Goal: Book appointment/travel/reservation

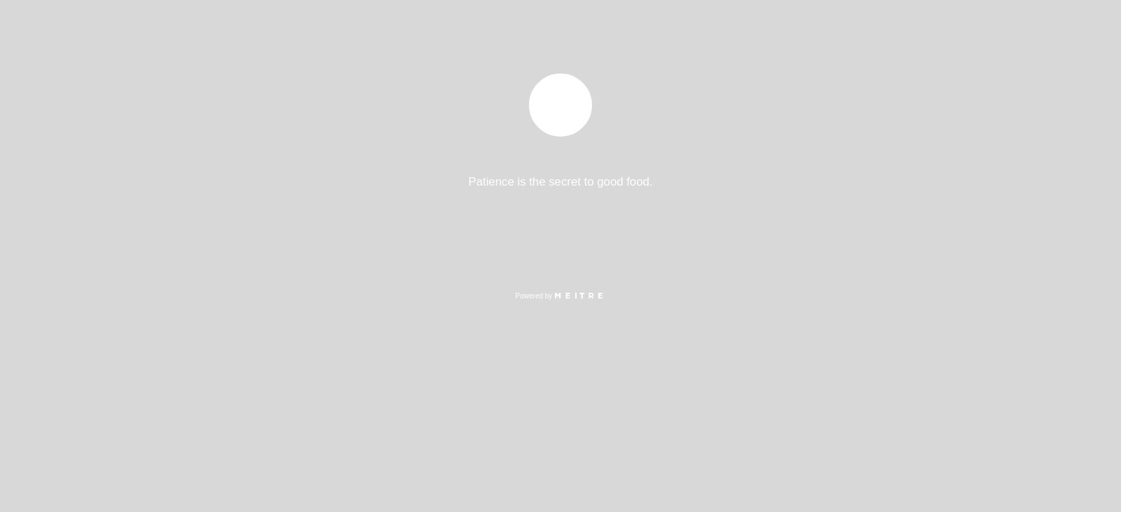
select select "es"
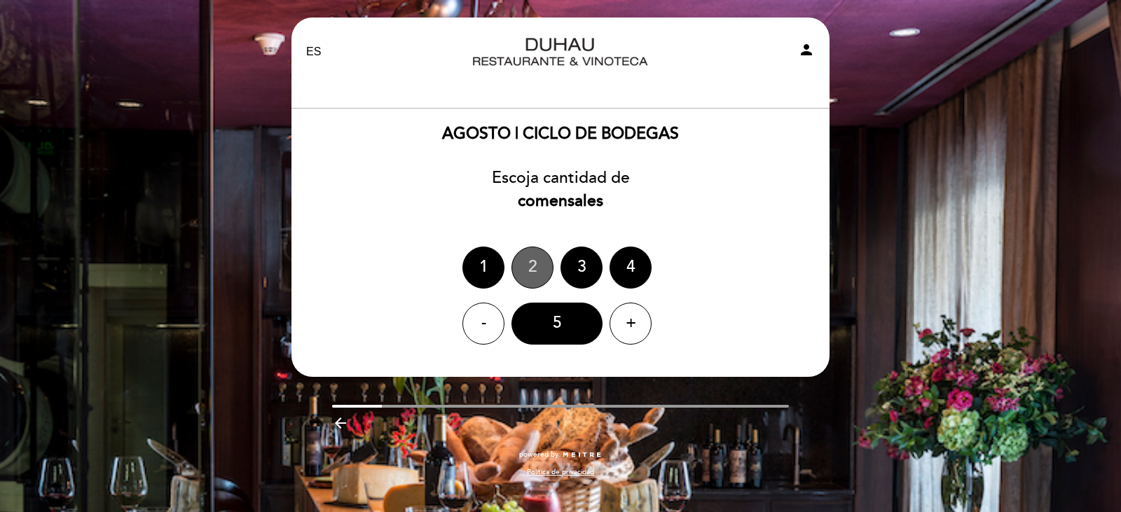
click at [528, 270] on div "2" at bounding box center [532, 268] width 42 height 42
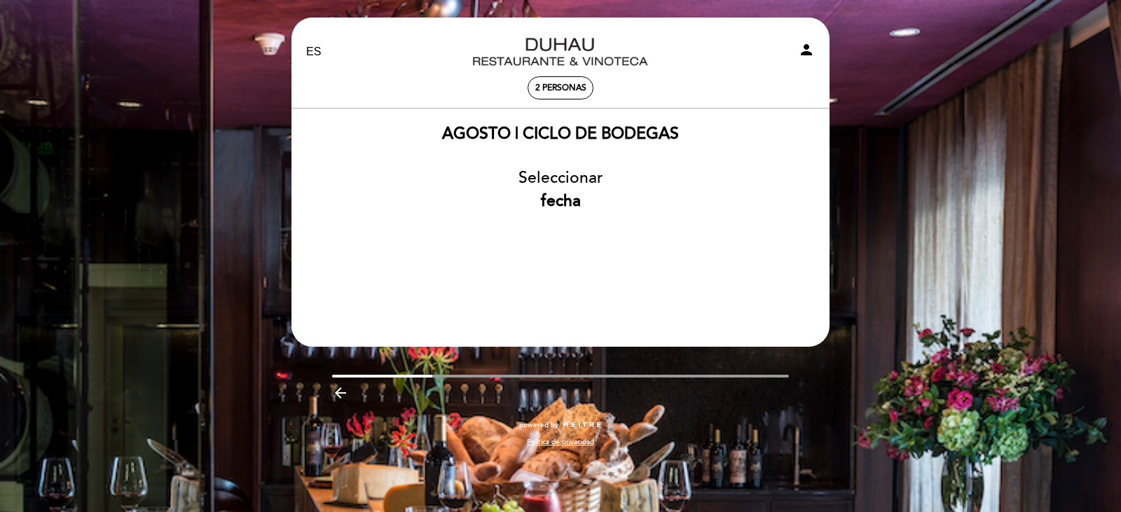
click at [518, 204] on div "Seleccionar fecha" at bounding box center [560, 190] width 539 height 46
click at [556, 200] on b "fecha" at bounding box center [561, 201] width 40 height 20
click at [576, 180] on div "Seleccionar fecha" at bounding box center [560, 190] width 539 height 46
click at [506, 165] on div "AGOSTO | CICLO DE BODEGAS Seleccionar fecha" at bounding box center [560, 185] width 539 height 124
click at [510, 147] on div "AGOSTO | CICLO DE BODEGAS Seleccionar fecha" at bounding box center [560, 185] width 539 height 124
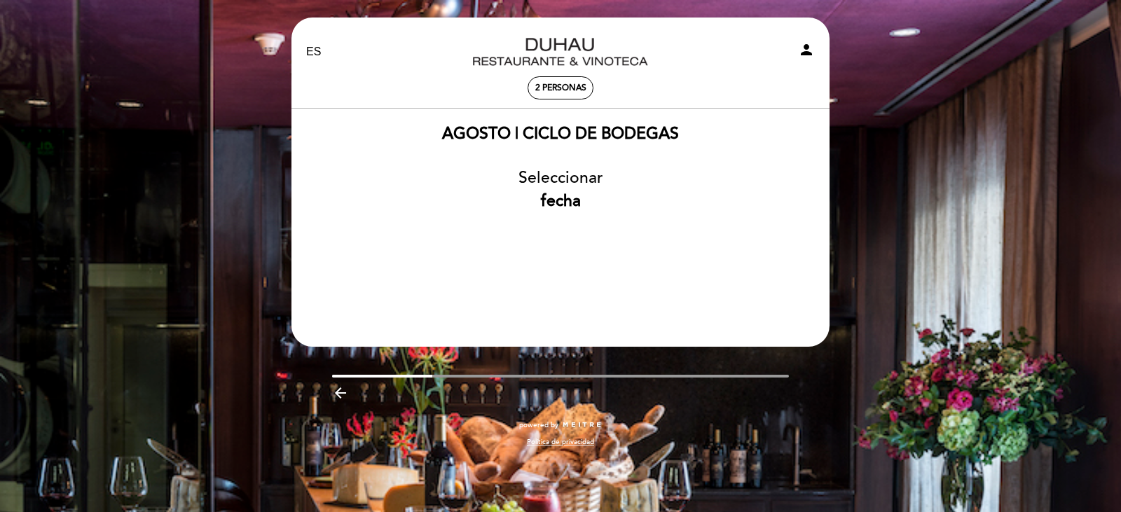
click at [535, 125] on div "AGOSTO | CICLO DE BODEGAS" at bounding box center [560, 134] width 237 height 23
drag, startPoint x: 544, startPoint y: 118, endPoint x: 556, endPoint y: 135, distance: 21.6
click at [550, 126] on div "AGOSTO | CICLO DE BODEGAS Seleccionar fecha" at bounding box center [560, 178] width 539 height 138
drag, startPoint x: 560, startPoint y: 140, endPoint x: 567, endPoint y: 161, distance: 22.2
click at [566, 151] on div "AGOSTO | CICLO DE BODEGAS Seleccionar fecha" at bounding box center [560, 185] width 539 height 124
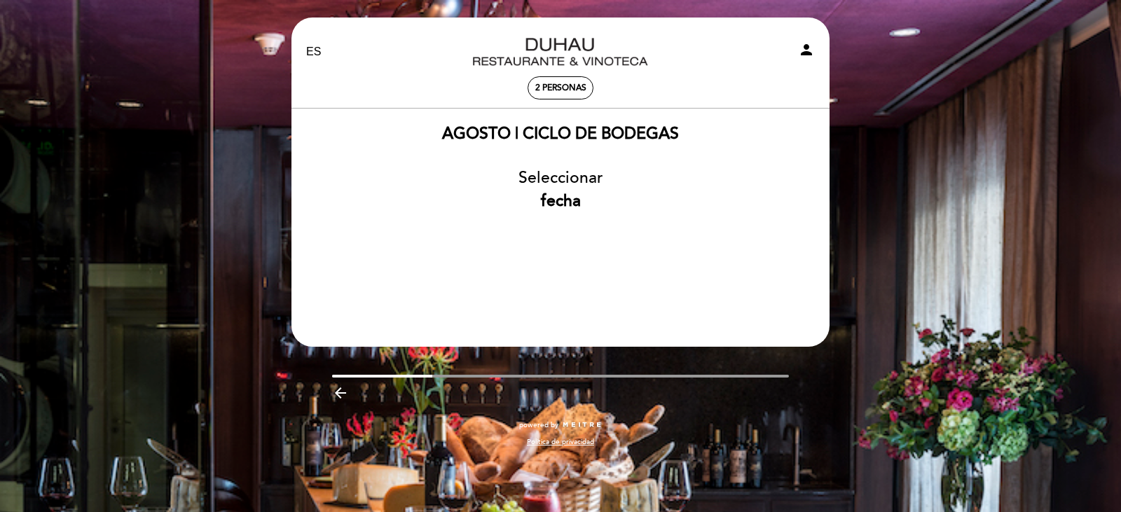
drag, startPoint x: 569, startPoint y: 174, endPoint x: 569, endPoint y: 184, distance: 9.8
click at [569, 183] on div "Seleccionar fecha" at bounding box center [560, 190] width 539 height 46
click at [567, 195] on b "fecha" at bounding box center [561, 201] width 40 height 20
drag, startPoint x: 567, startPoint y: 206, endPoint x: 595, endPoint y: 223, distance: 32.7
click at [567, 208] on b "fecha" at bounding box center [561, 201] width 40 height 20
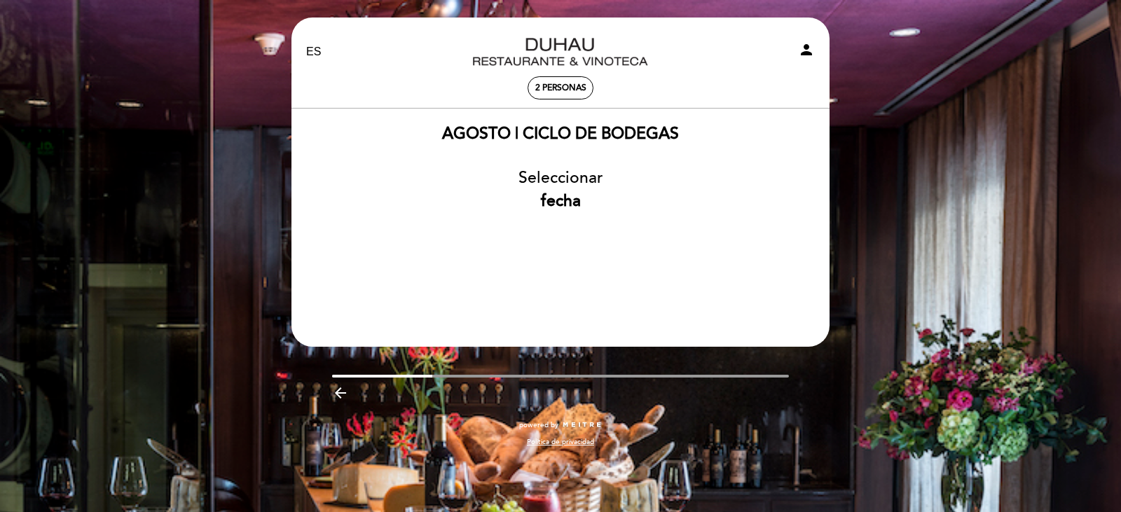
click at [549, 174] on div "Seleccionar fecha" at bounding box center [560, 190] width 539 height 46
click at [528, 146] on div "AGOSTO | CICLO DE BODEGAS Seleccionar fecha" at bounding box center [560, 185] width 539 height 124
click at [564, 178] on div "Seleccionar fecha" at bounding box center [560, 190] width 539 height 46
click at [560, 200] on b "fecha" at bounding box center [561, 201] width 40 height 20
click at [558, 214] on div "AGOSTO | CICLO DE BODEGAS Seleccionar fecha" at bounding box center [560, 185] width 539 height 124
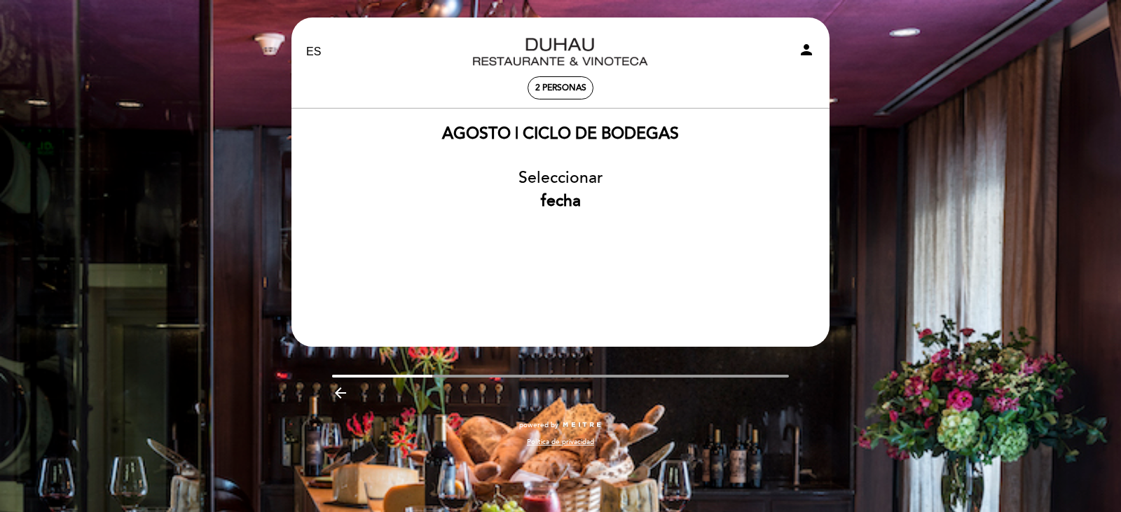
drag, startPoint x: 528, startPoint y: 142, endPoint x: 511, endPoint y: 142, distance: 16.1
click at [525, 142] on div "AGOSTO | CICLO DE BODEGAS" at bounding box center [560, 134] width 237 height 23
click at [466, 144] on div "AGOSTO | CICLO DE BODEGAS" at bounding box center [560, 134] width 237 height 23
click at [317, 48] on select "EN ES PT" at bounding box center [314, 52] width 16 height 16
click at [331, 69] on div "EN ES PT [PERSON_NAME] Restaurante & Vinoteca person" at bounding box center [561, 51] width 530 height 49
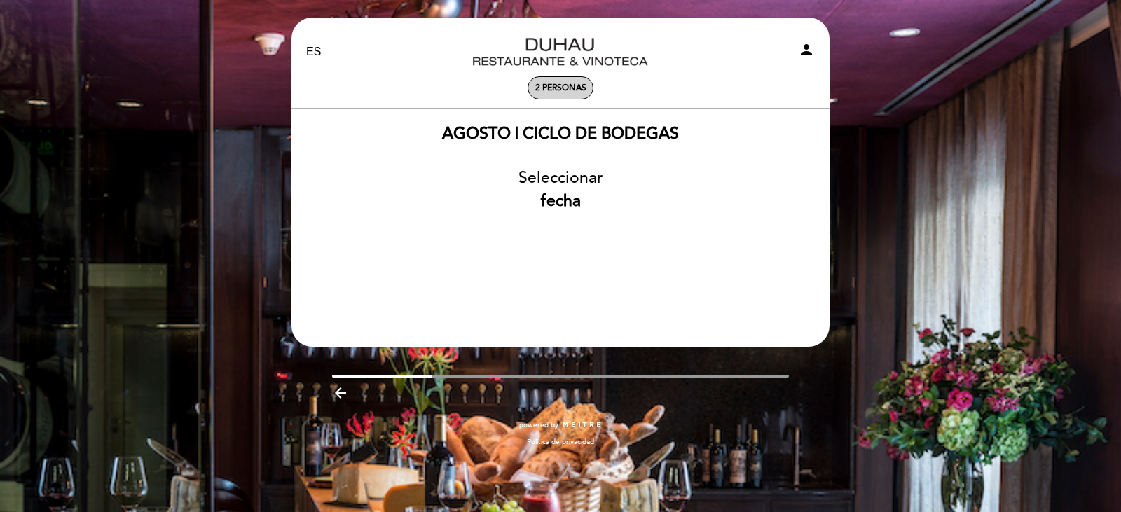
click at [546, 91] on span "2 personas" at bounding box center [560, 88] width 51 height 11
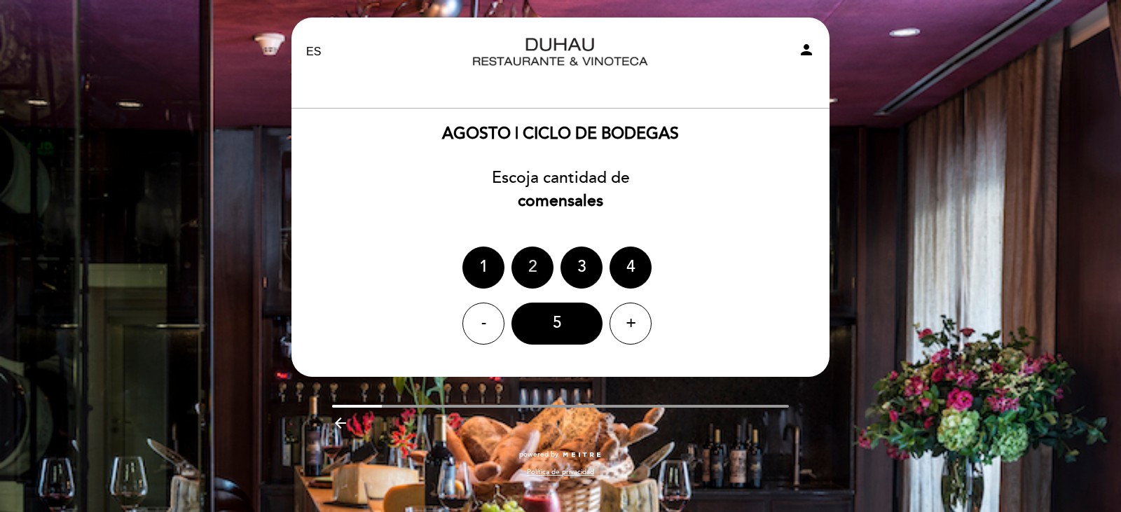
click at [526, 266] on div "2" at bounding box center [532, 268] width 42 height 42
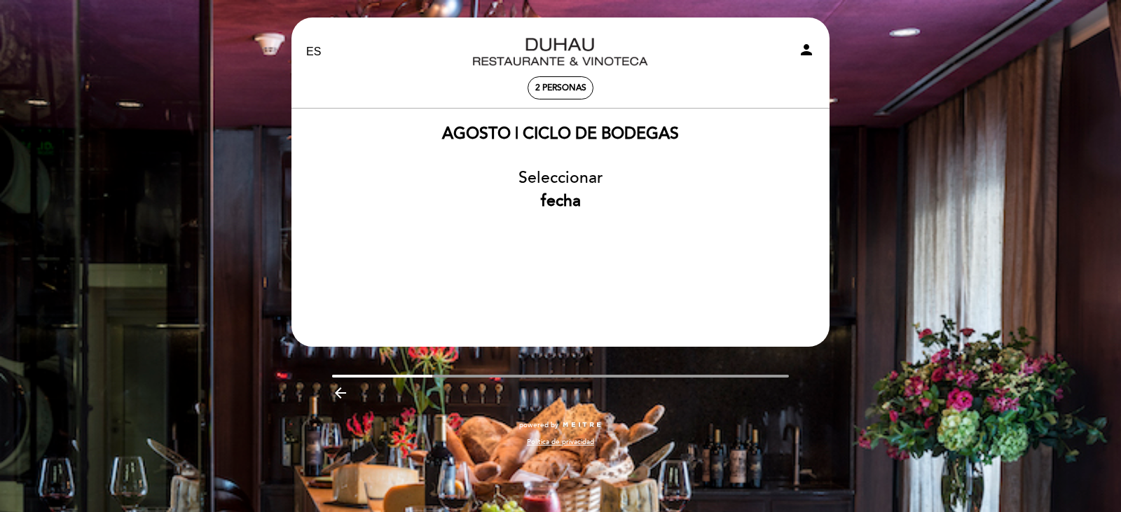
click at [542, 212] on div "Seleccionar fecha" at bounding box center [560, 190] width 539 height 46
click at [556, 197] on b "fecha" at bounding box center [561, 201] width 40 height 20
click at [558, 224] on div "AGOSTO | CICLO DE BODEGAS Seleccionar fecha" at bounding box center [560, 185] width 539 height 124
